Goal: Task Accomplishment & Management: Complete application form

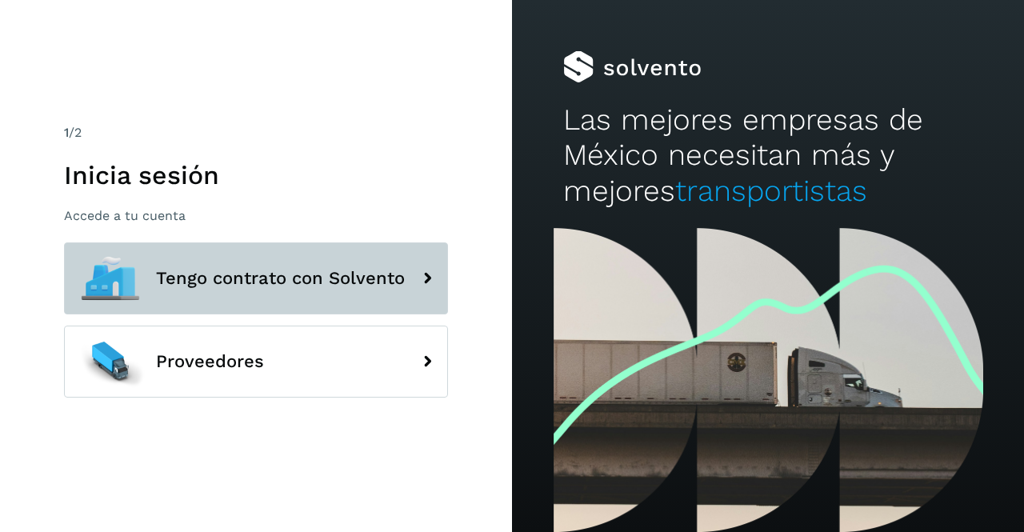
click at [295, 302] on button "Tengo contrato con Solvento" at bounding box center [256, 279] width 384 height 72
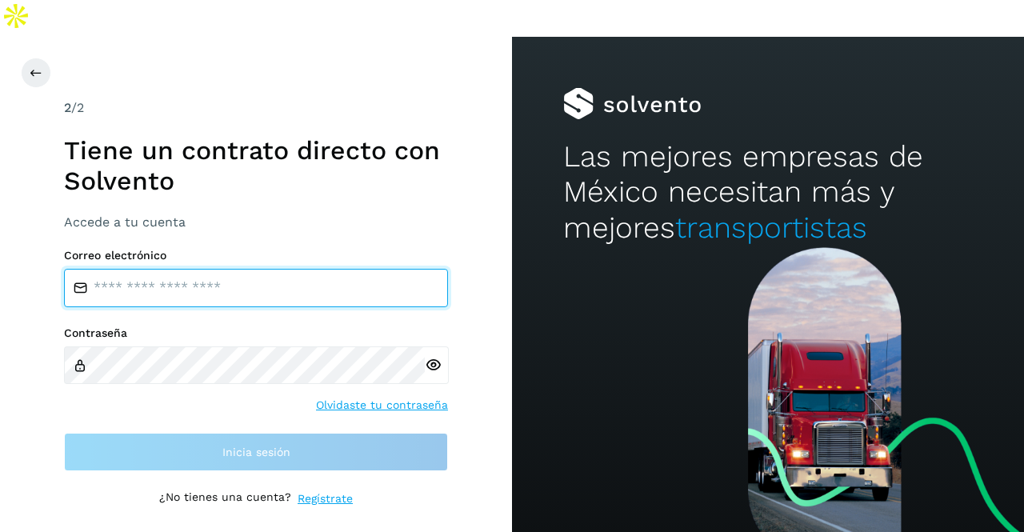
click at [218, 269] on input "email" at bounding box center [256, 288] width 384 height 38
type input "**********"
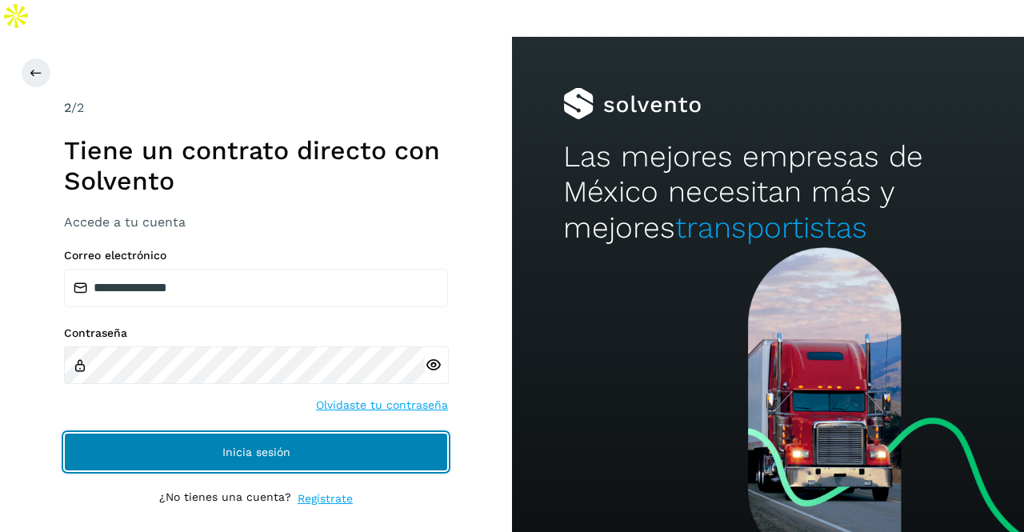
click at [319, 433] on button "Inicia sesión" at bounding box center [256, 452] width 384 height 38
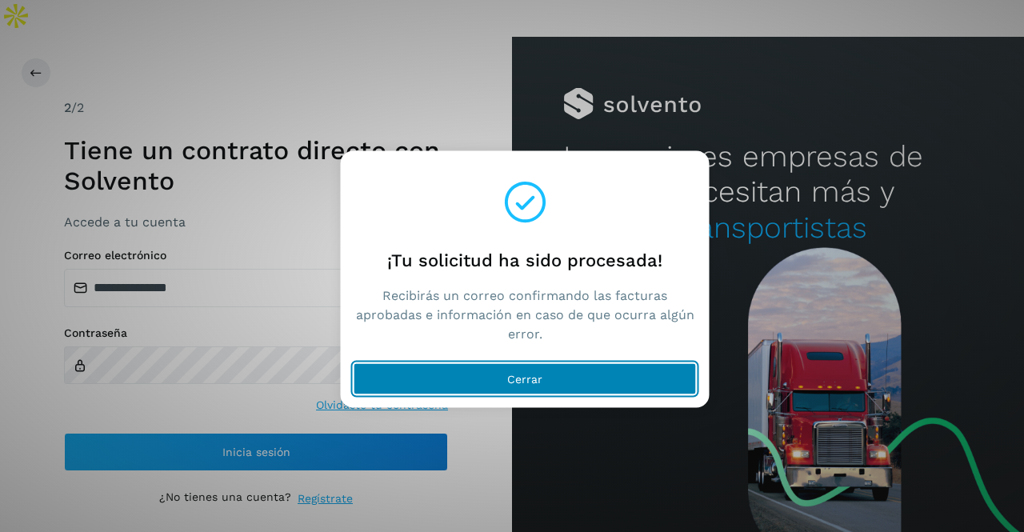
click at [466, 380] on button "Cerrar" at bounding box center [525, 379] width 343 height 32
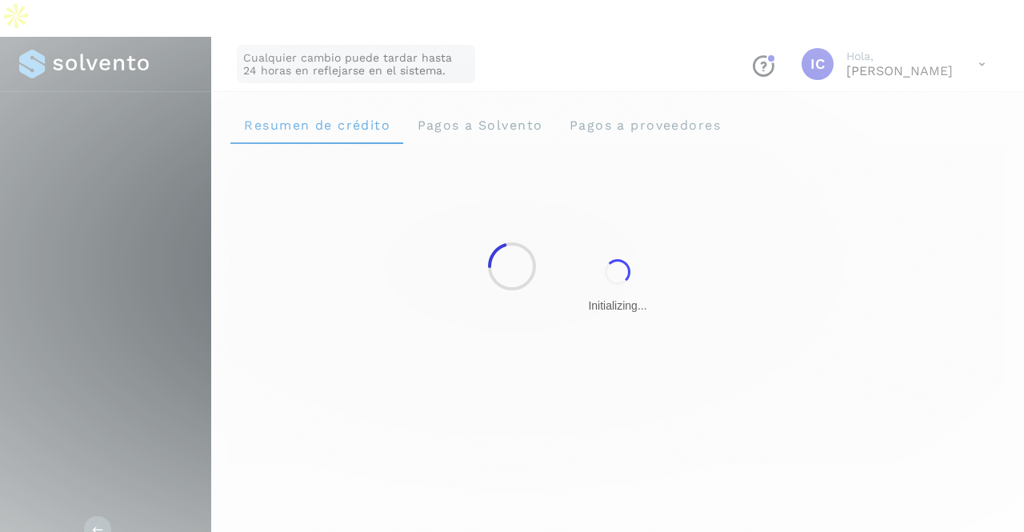
click at [285, 420] on div at bounding box center [512, 266] width 1024 height 532
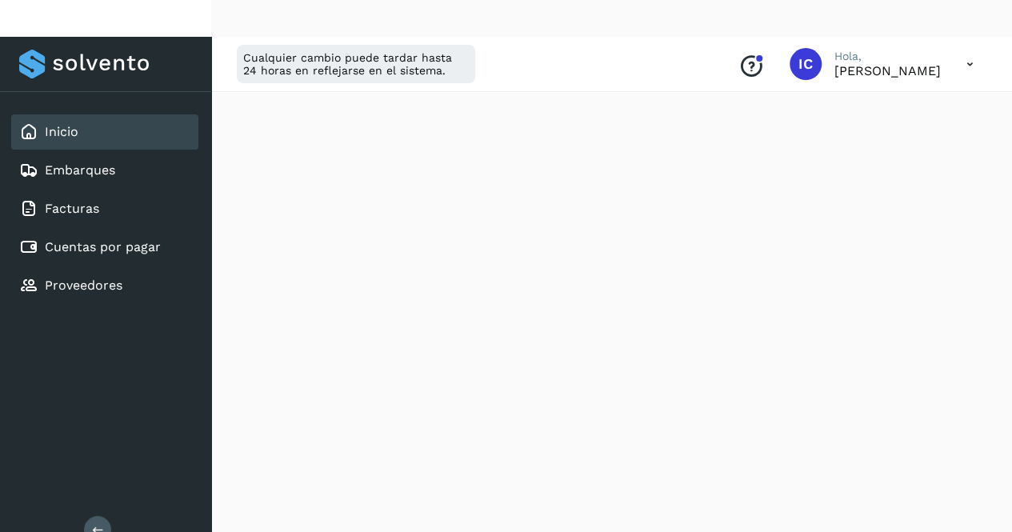
scroll to position [531, 0]
